Goal: Task Accomplishment & Management: Manage account settings

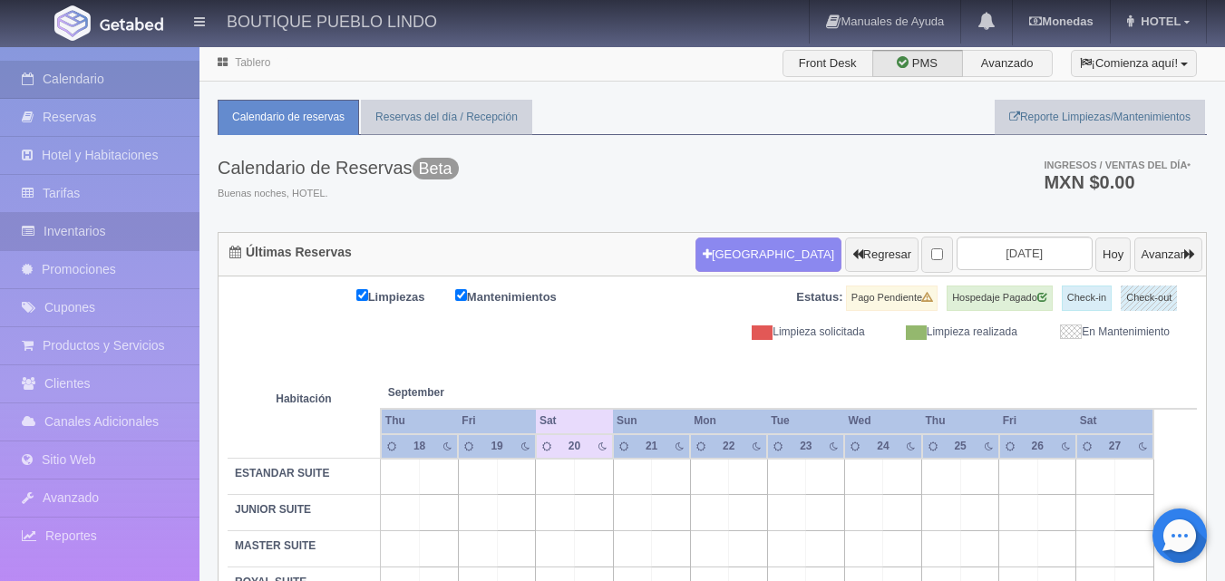
click at [92, 230] on link "Inventarios" at bounding box center [99, 231] width 199 height 37
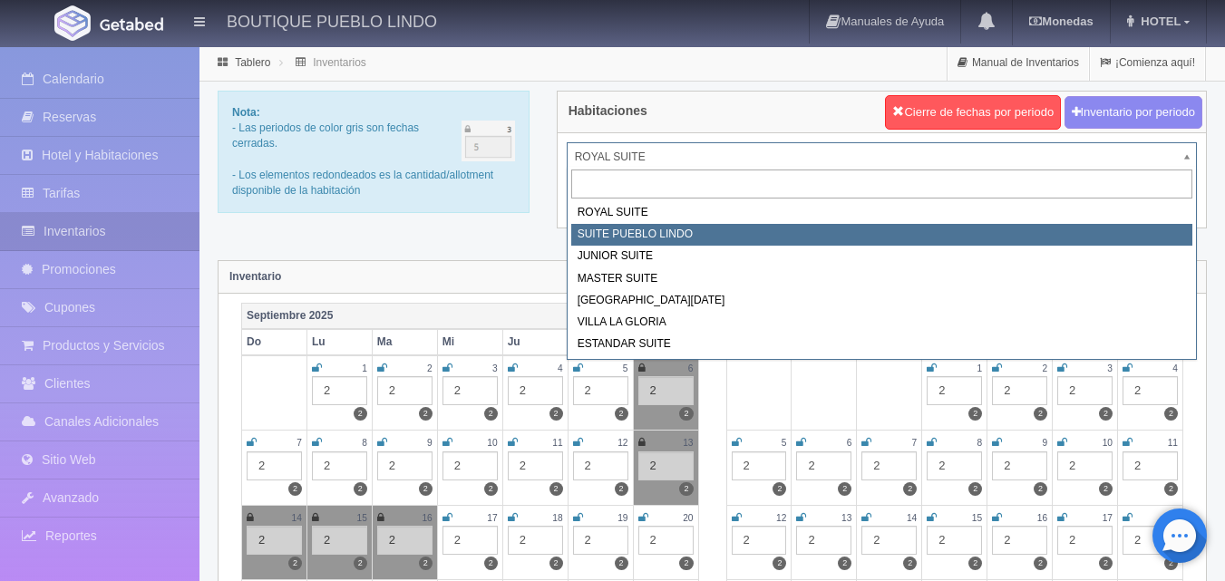
select select "615"
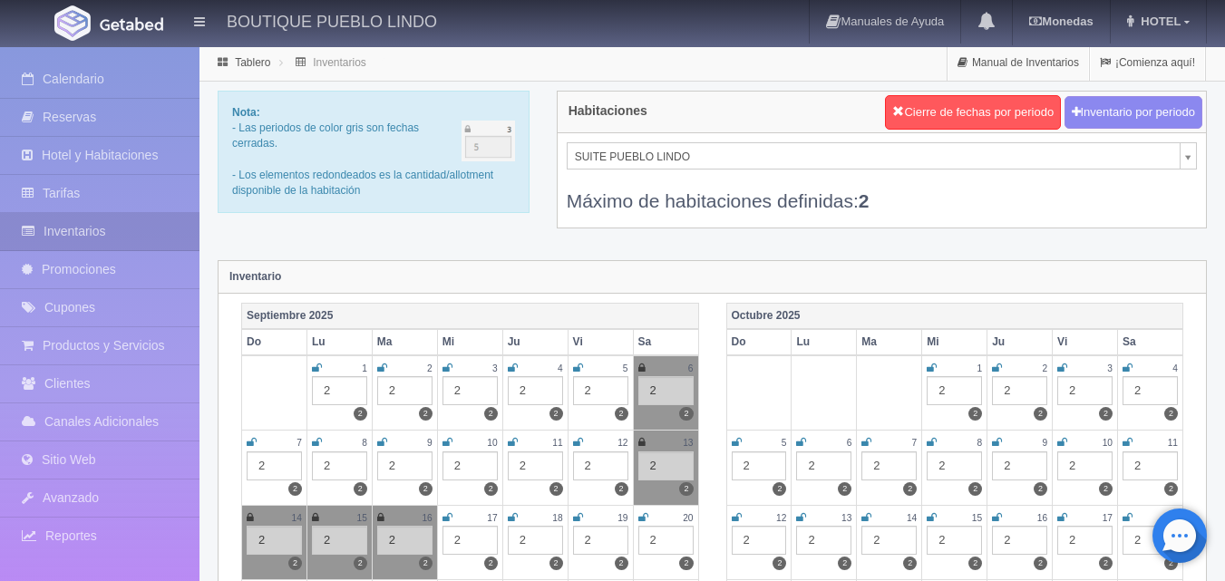
scroll to position [181, 0]
click at [646, 516] on icon at bounding box center [643, 517] width 10 height 11
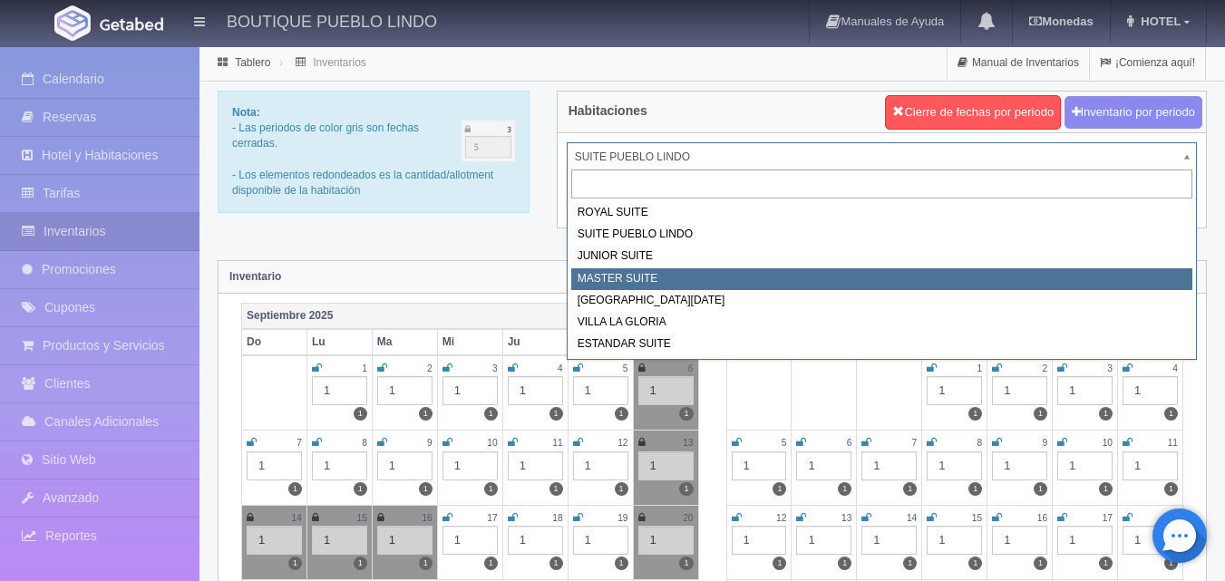
select select "617"
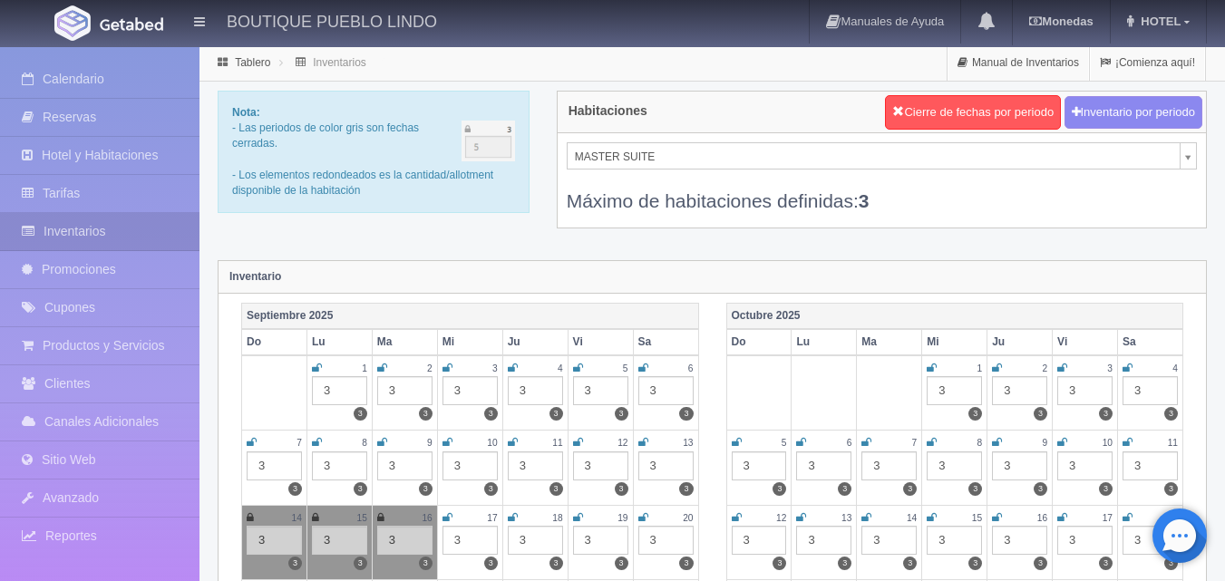
click at [644, 518] on icon at bounding box center [643, 517] width 10 height 11
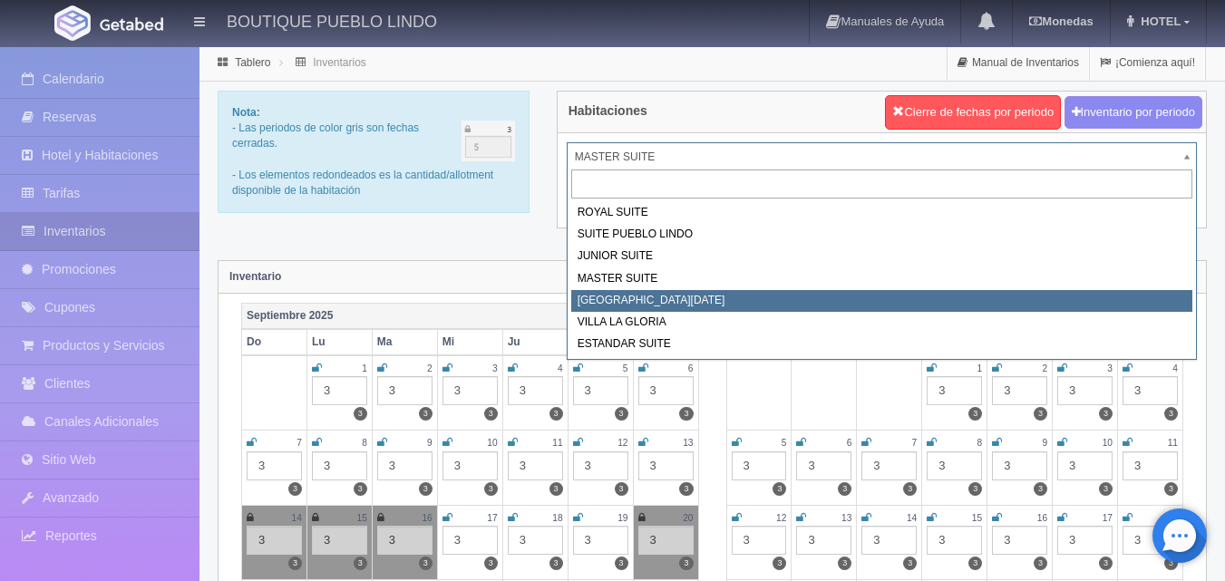
select select "618"
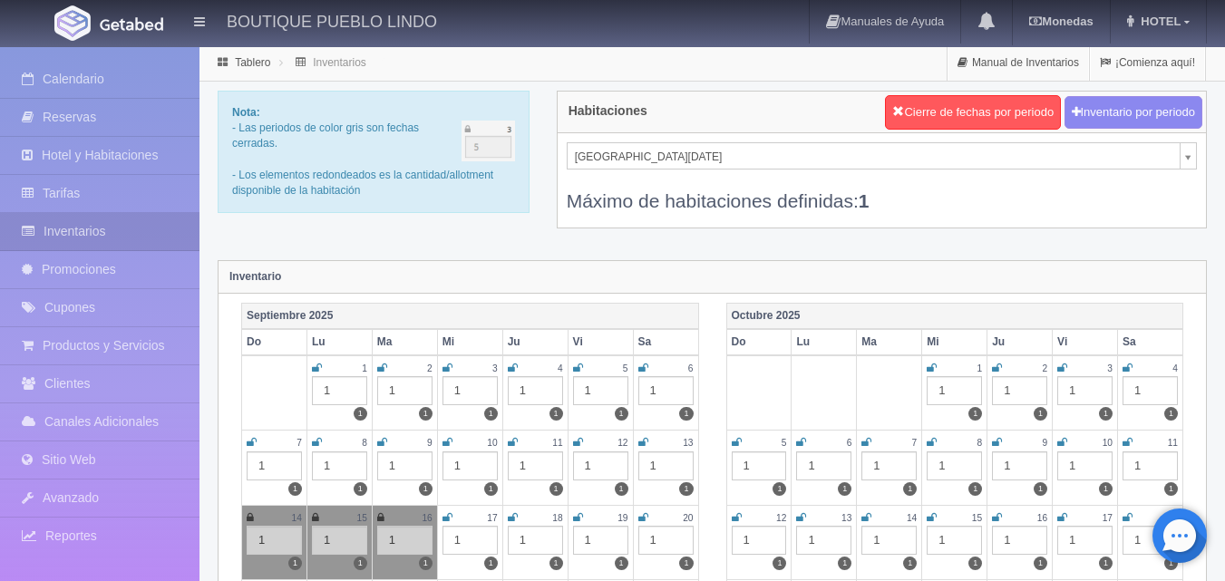
click at [639, 518] on icon at bounding box center [643, 517] width 10 height 11
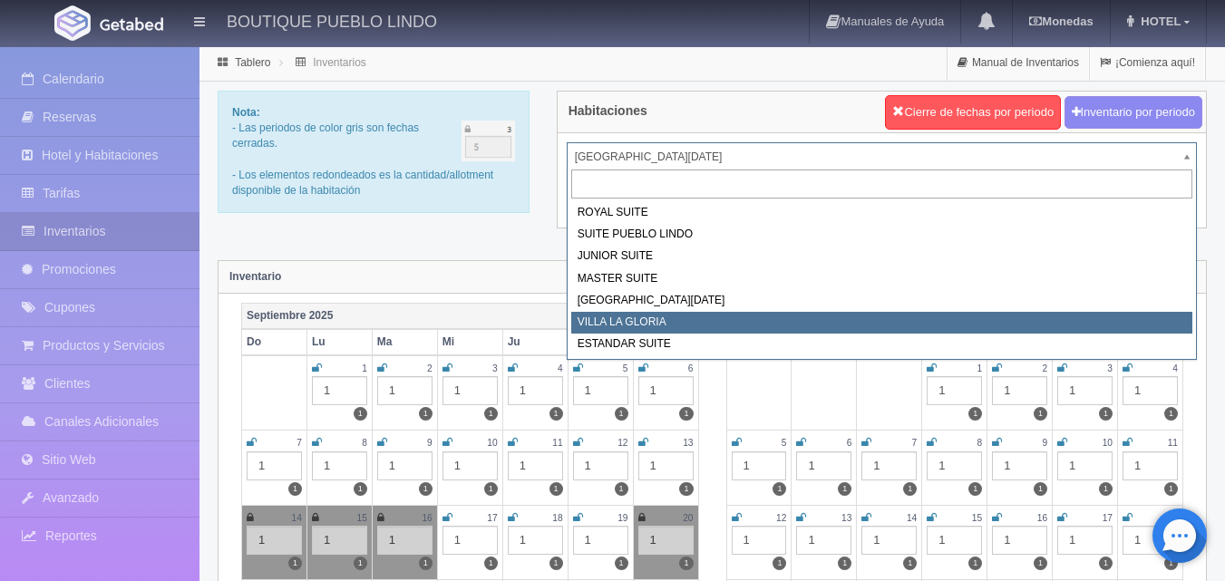
select select "619"
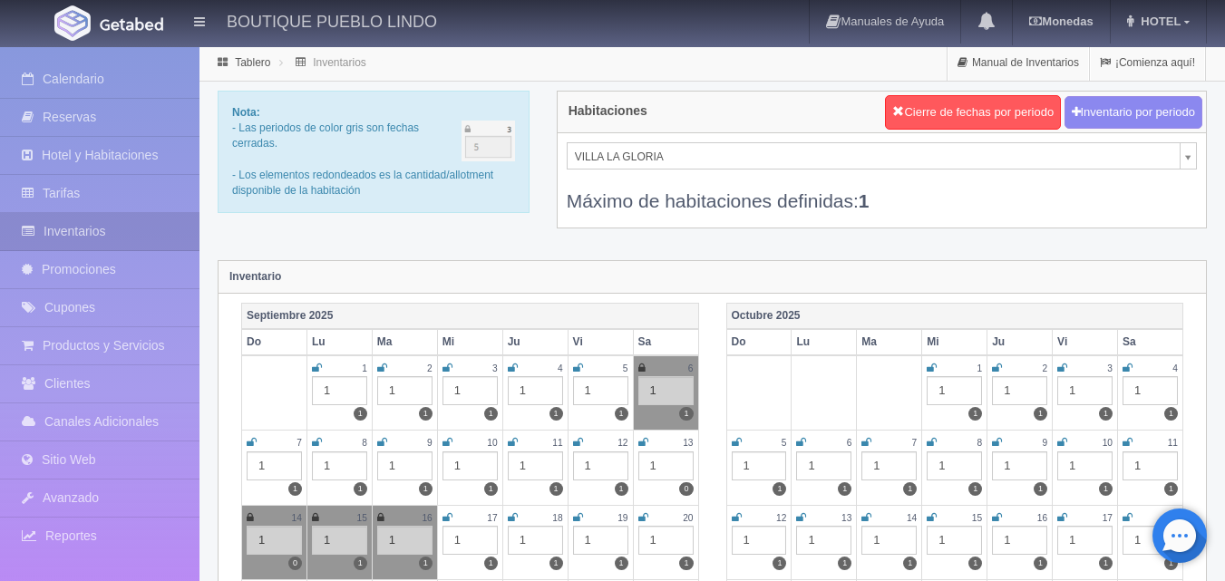
click at [641, 518] on icon at bounding box center [643, 517] width 10 height 11
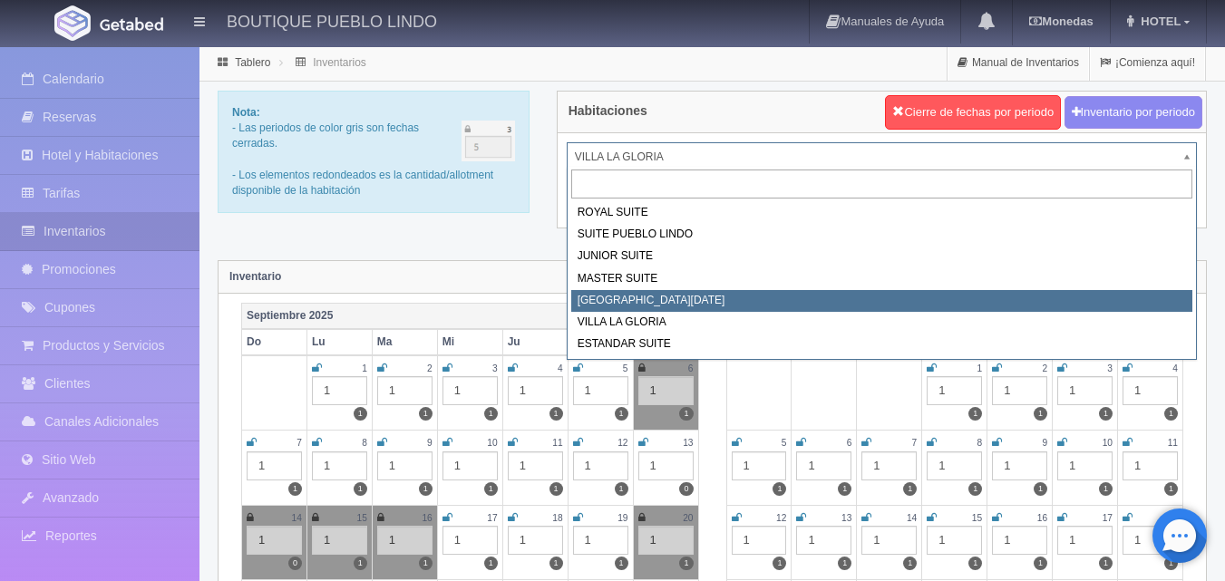
select select "618"
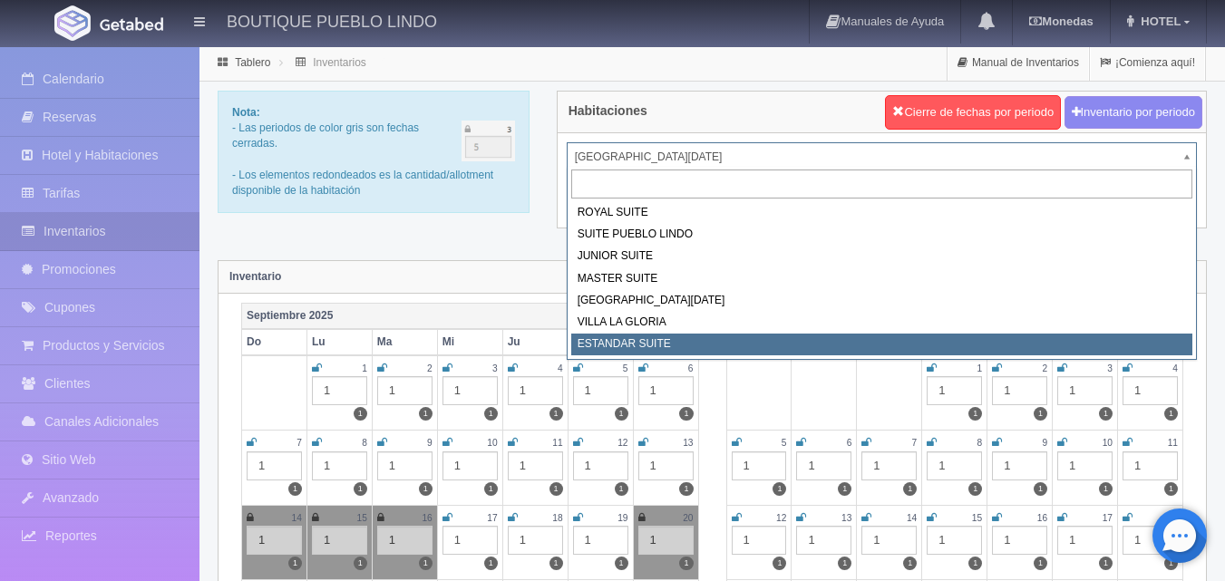
select select "2018"
